Goal: Task Accomplishment & Management: Use online tool/utility

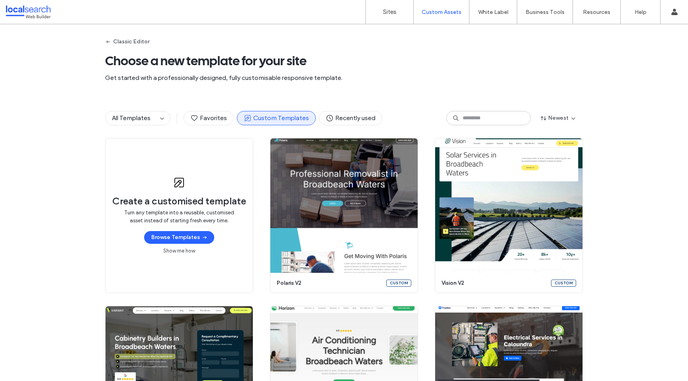
click at [405, 50] on div "Classic Editor Choose a new template for your site Get started with a professio…" at bounding box center [344, 61] width 478 height 74
click at [612, 107] on div "All Templates Favorites Custom Templates Recently used Newest" at bounding box center [344, 118] width 688 height 40
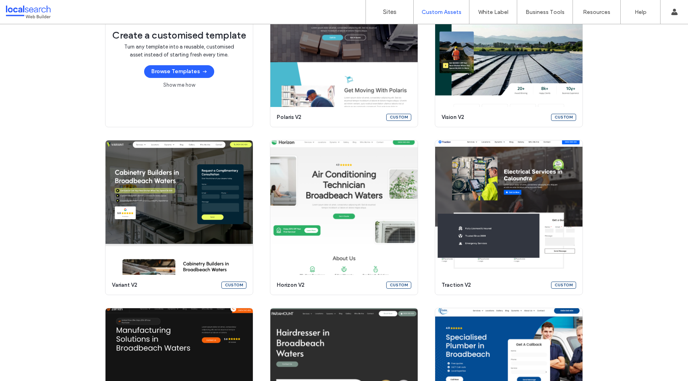
scroll to position [195, 0]
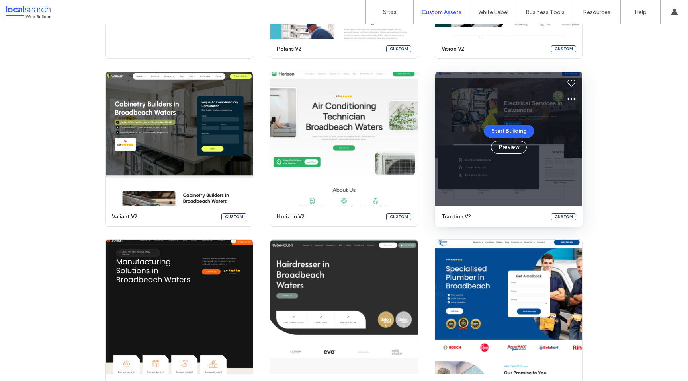
click at [570, 99] on icon at bounding box center [572, 99] width 10 height 10
click at [583, 137] on span "Edit template" at bounding box center [593, 137] width 33 height 8
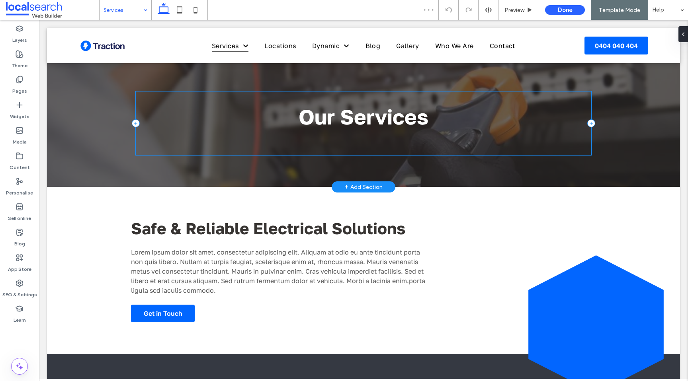
click at [364, 145] on div "Our Services" at bounding box center [364, 124] width 456 height 64
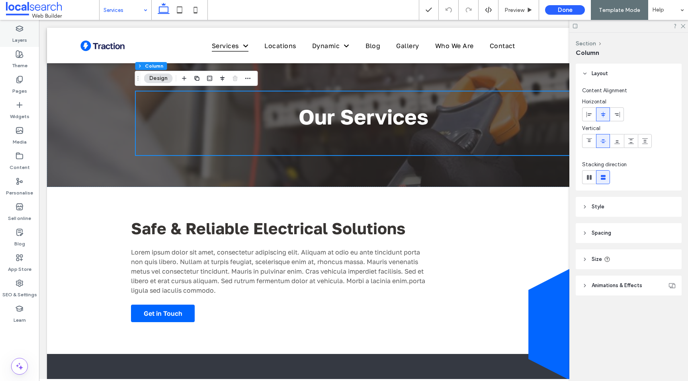
click at [25, 37] on label "Layers" at bounding box center [19, 38] width 15 height 11
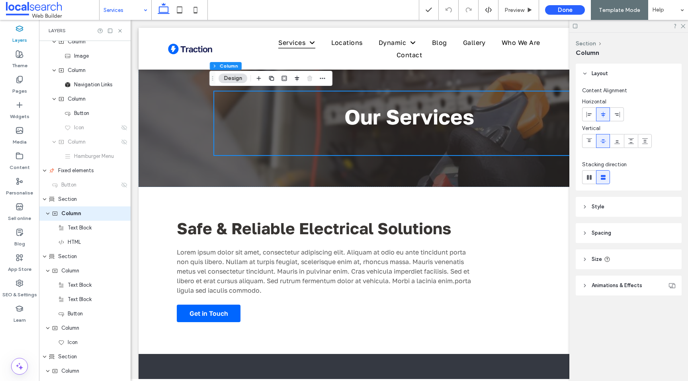
scroll to position [37, 0]
click at [82, 238] on div "HTML" at bounding box center [88, 240] width 61 height 8
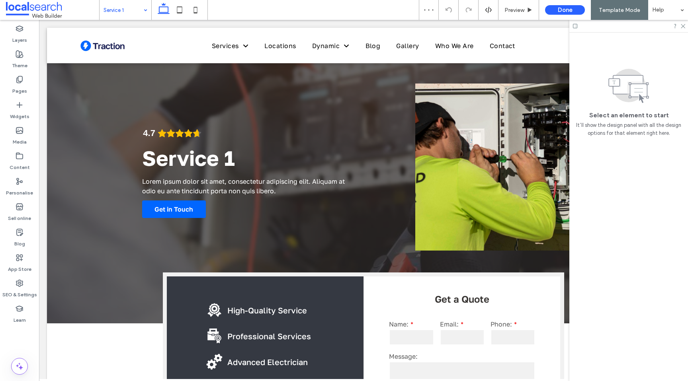
click at [126, 9] on input at bounding box center [124, 10] width 40 height 20
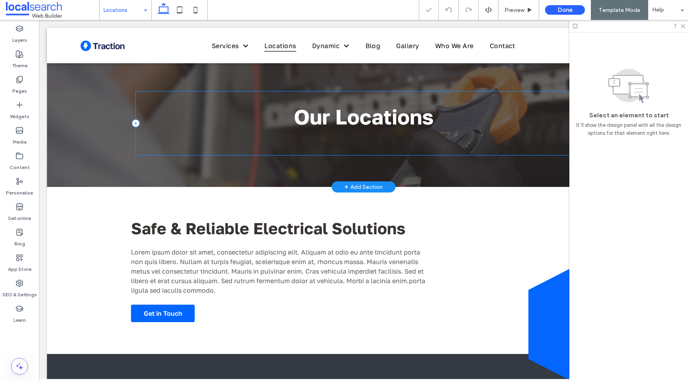
click at [242, 143] on div "Our Locations" at bounding box center [364, 124] width 456 height 64
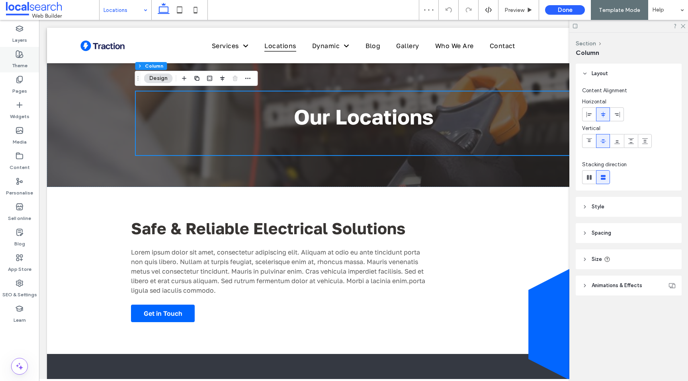
click at [20, 58] on label "Theme" at bounding box center [20, 63] width 16 height 11
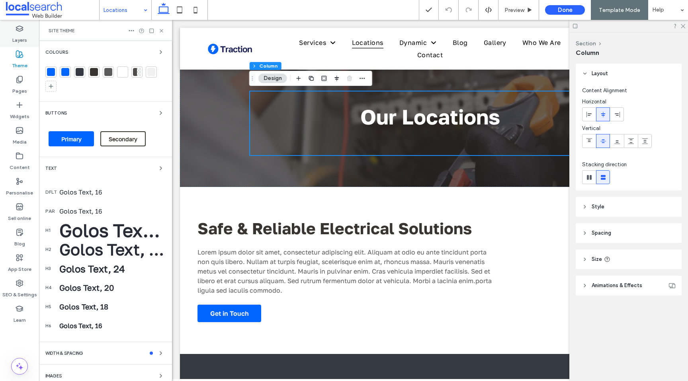
click at [18, 43] on label "Layers" at bounding box center [19, 38] width 15 height 11
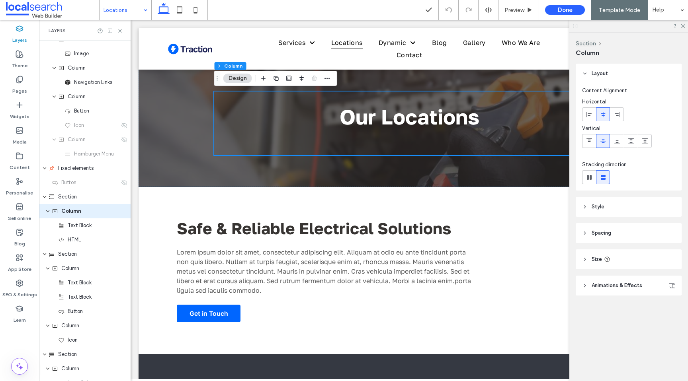
scroll to position [37, 0]
click at [80, 244] on div "HTML" at bounding box center [85, 240] width 92 height 14
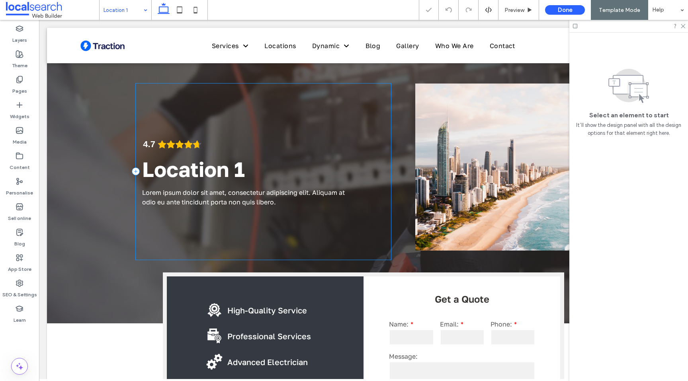
click at [166, 237] on div "4.7 Panel only seen by widget owner Edit widget Views 0%" at bounding box center [263, 172] width 255 height 176
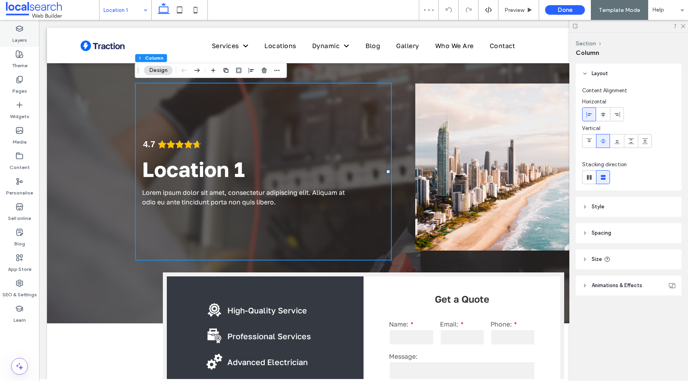
click at [22, 41] on label "Layers" at bounding box center [19, 38] width 15 height 11
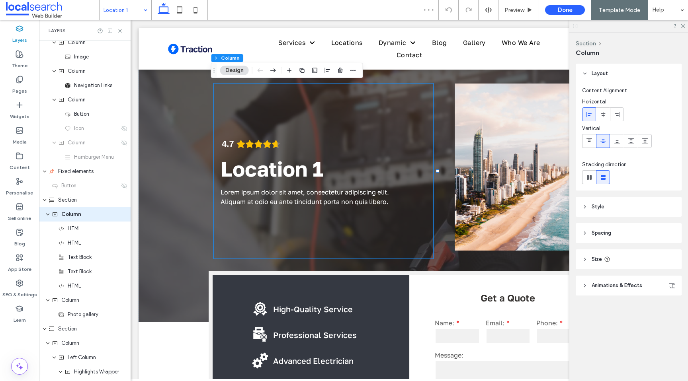
scroll to position [37, 0]
click at [80, 223] on span "HTML" at bounding box center [74, 226] width 13 height 8
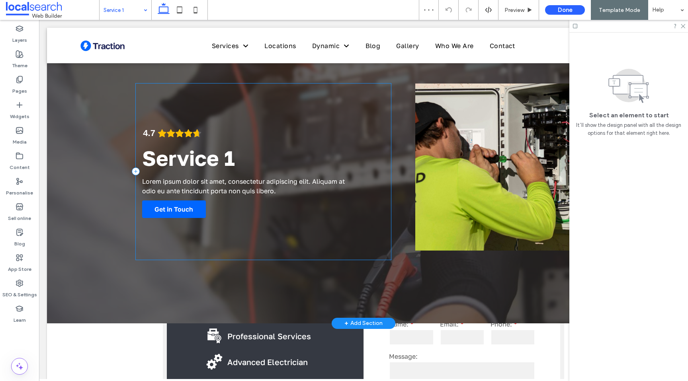
click at [190, 97] on div "4.7 Panel only seen by widget owner Edit widget Views 0% Share" at bounding box center [263, 172] width 255 height 176
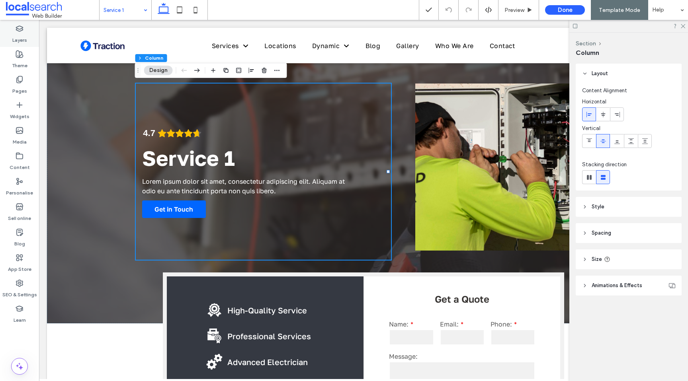
click at [22, 31] on icon at bounding box center [20, 29] width 8 height 8
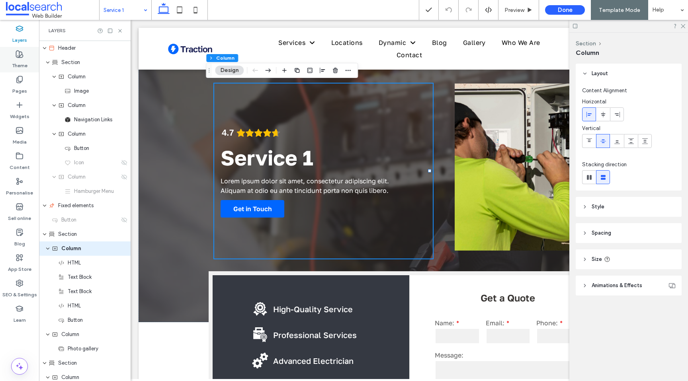
scroll to position [37, 0]
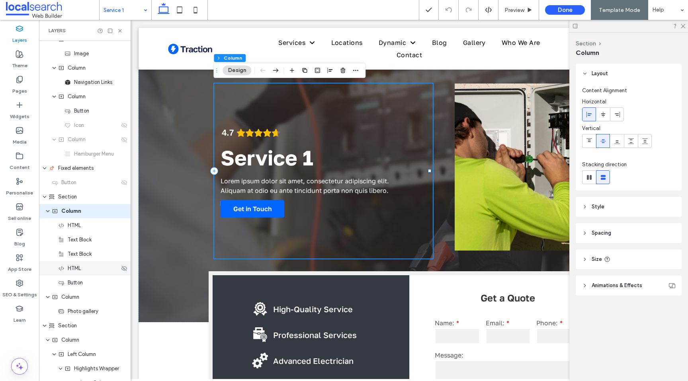
click at [75, 268] on span "HTML" at bounding box center [74, 269] width 13 height 8
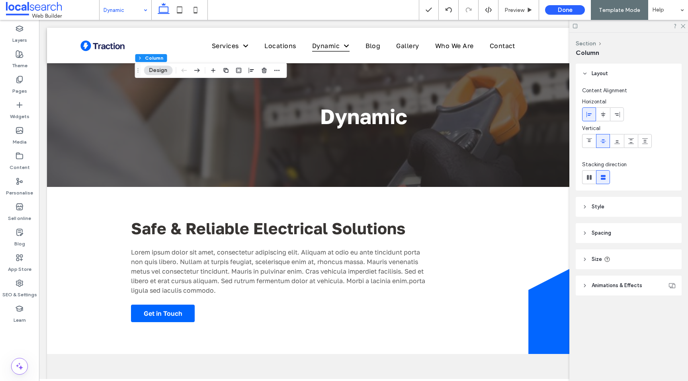
scroll to position [0, 0]
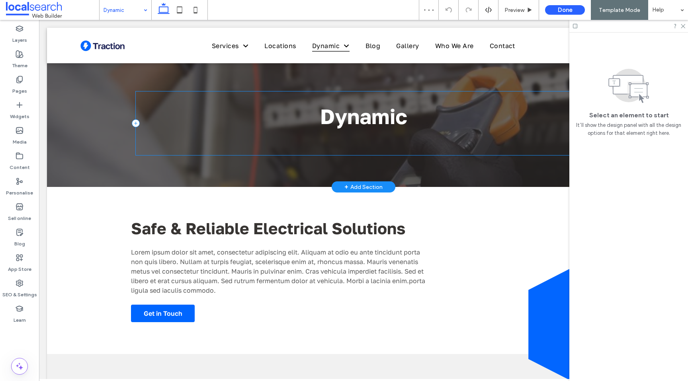
click at [177, 141] on div "Dynamic" at bounding box center [364, 124] width 456 height 64
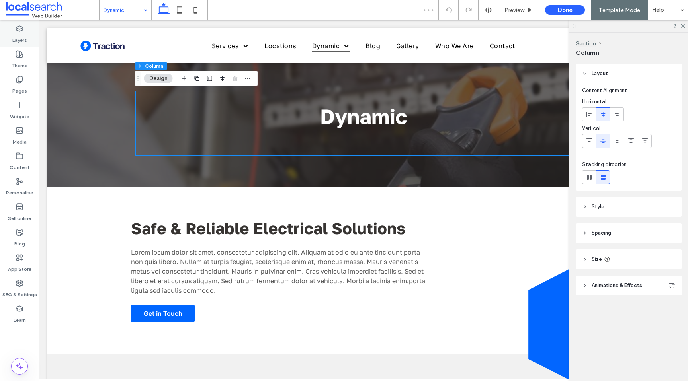
click at [27, 33] on div "Layers" at bounding box center [19, 34] width 39 height 25
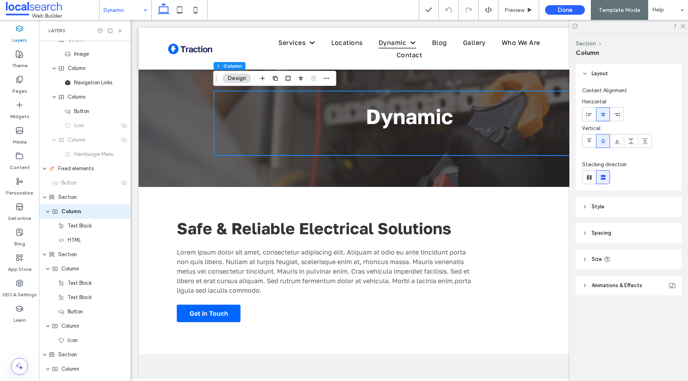
scroll to position [37, 0]
click at [78, 243] on span "HTML" at bounding box center [74, 240] width 13 height 8
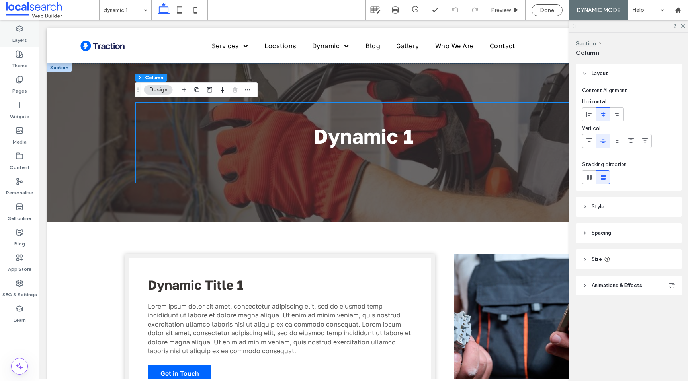
click at [17, 38] on label "Layers" at bounding box center [19, 38] width 15 height 11
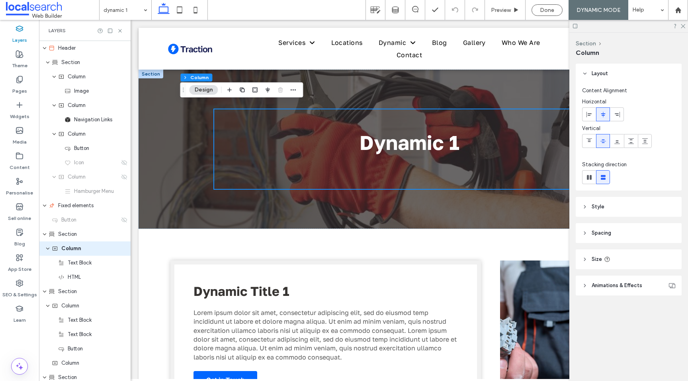
scroll to position [37, 0]
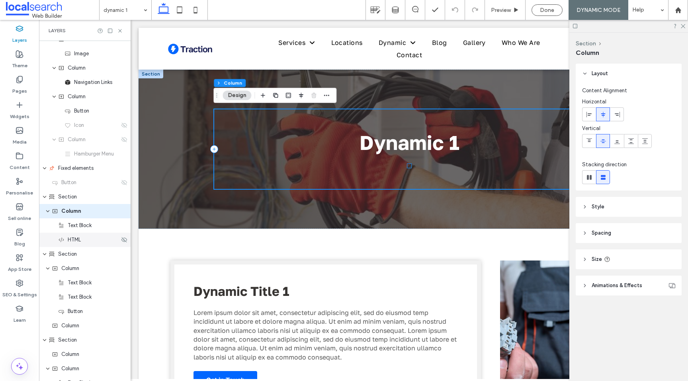
click at [98, 242] on div "HTML" at bounding box center [88, 240] width 61 height 8
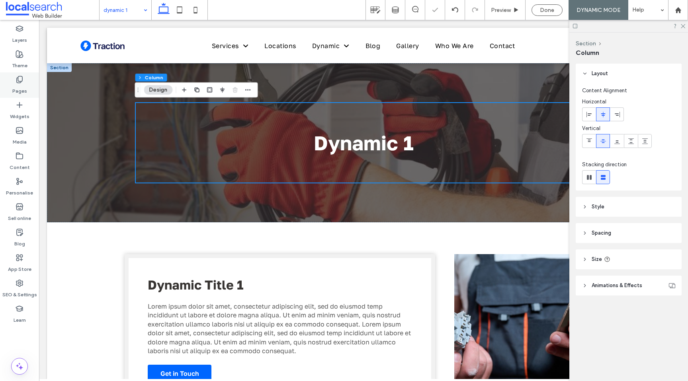
click at [9, 81] on div "Pages" at bounding box center [19, 84] width 39 height 25
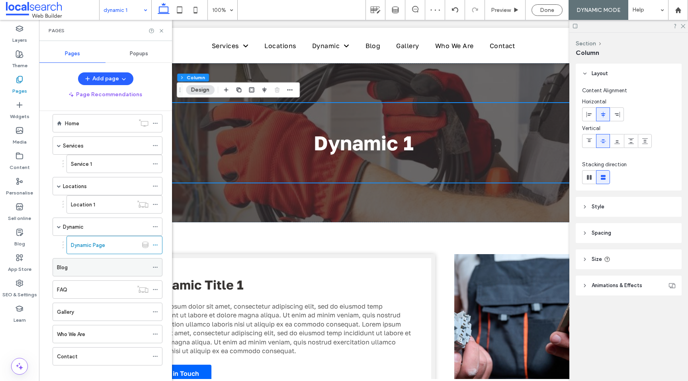
scroll to position [16, 0]
click at [108, 259] on div "Blog" at bounding box center [103, 262] width 92 height 8
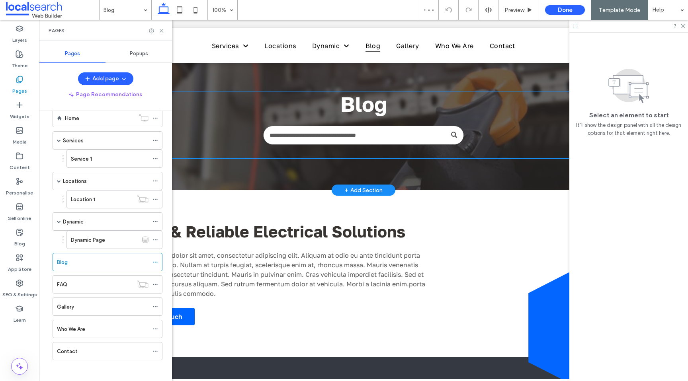
click at [278, 154] on div "Blog" at bounding box center [364, 125] width 456 height 67
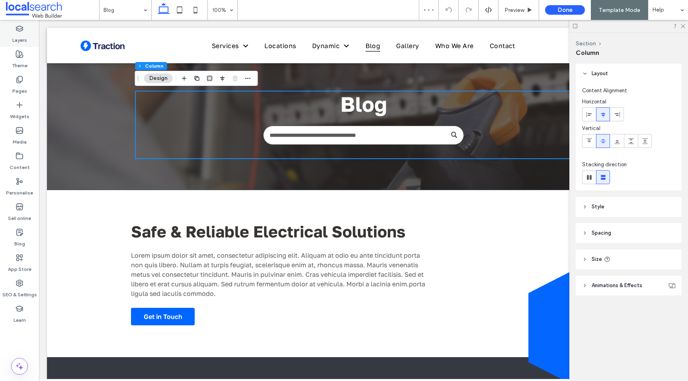
click at [20, 31] on icon at bounding box center [20, 29] width 8 height 8
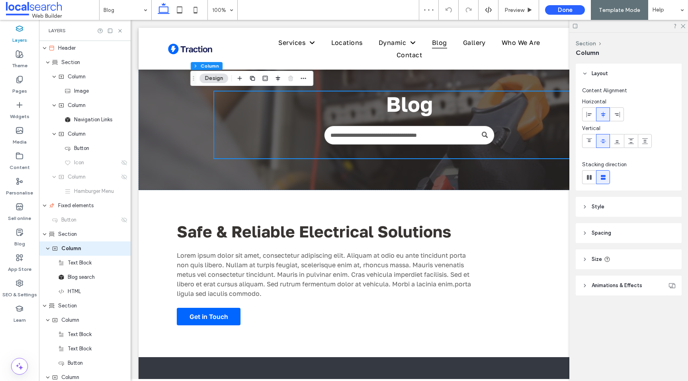
scroll to position [37, 0]
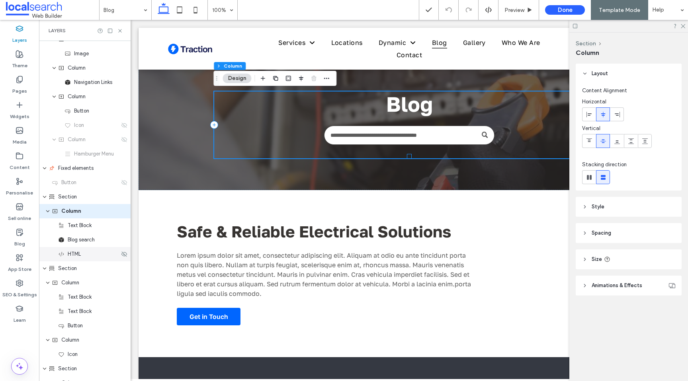
click at [83, 259] on div "HTML" at bounding box center [85, 254] width 92 height 14
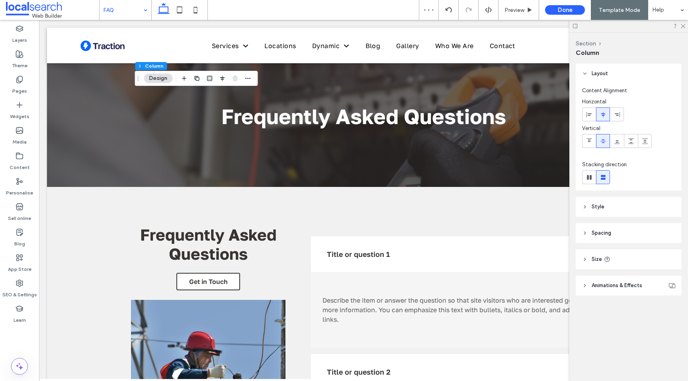
scroll to position [0, 0]
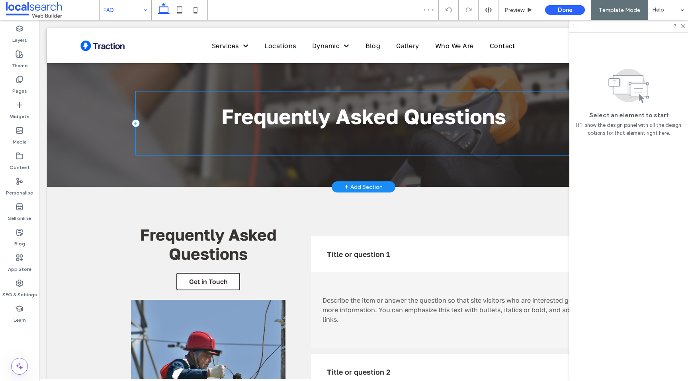
click at [284, 142] on div "Frequently Asked Questions" at bounding box center [364, 124] width 456 height 64
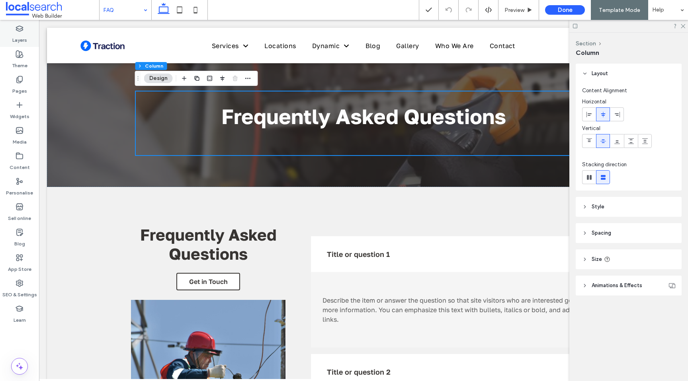
click at [27, 30] on div "Layers" at bounding box center [19, 34] width 39 height 25
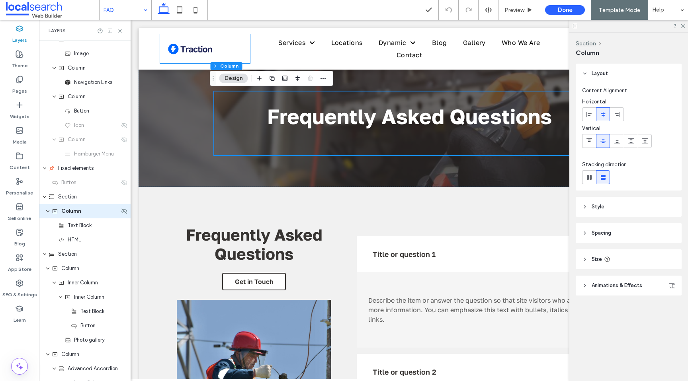
scroll to position [37, 0]
click at [92, 238] on div "HTML" at bounding box center [88, 240] width 61 height 8
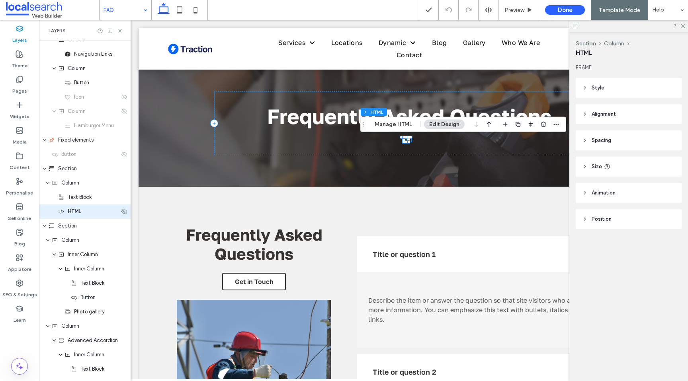
scroll to position [66, 0]
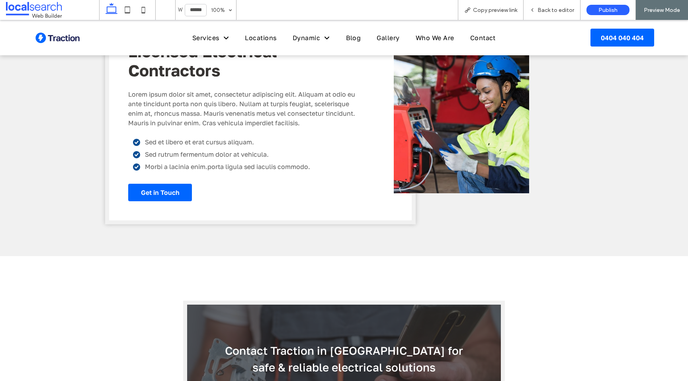
scroll to position [1570, 0]
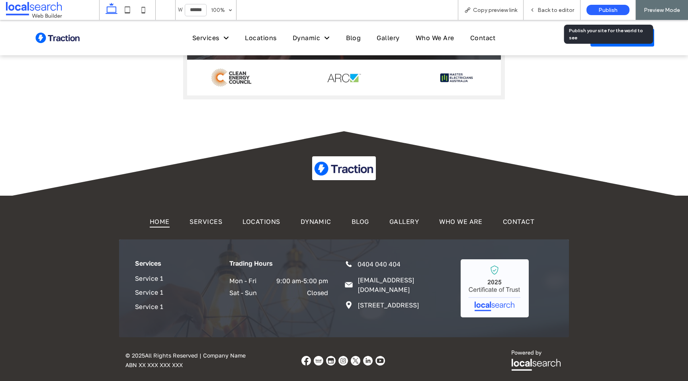
click at [611, 8] on span "Publish" at bounding box center [607, 10] width 19 height 7
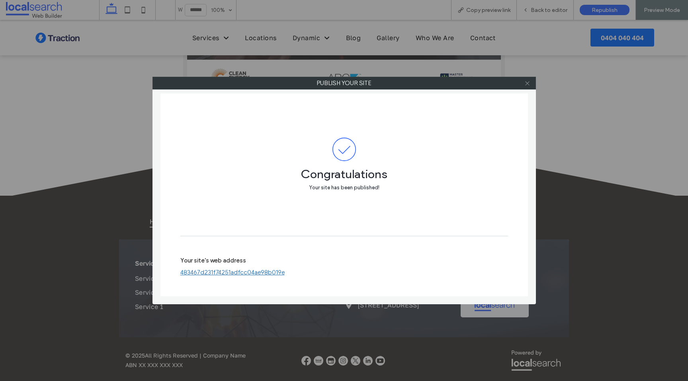
click at [530, 83] on icon at bounding box center [527, 83] width 6 height 6
